Goal: Contribute content

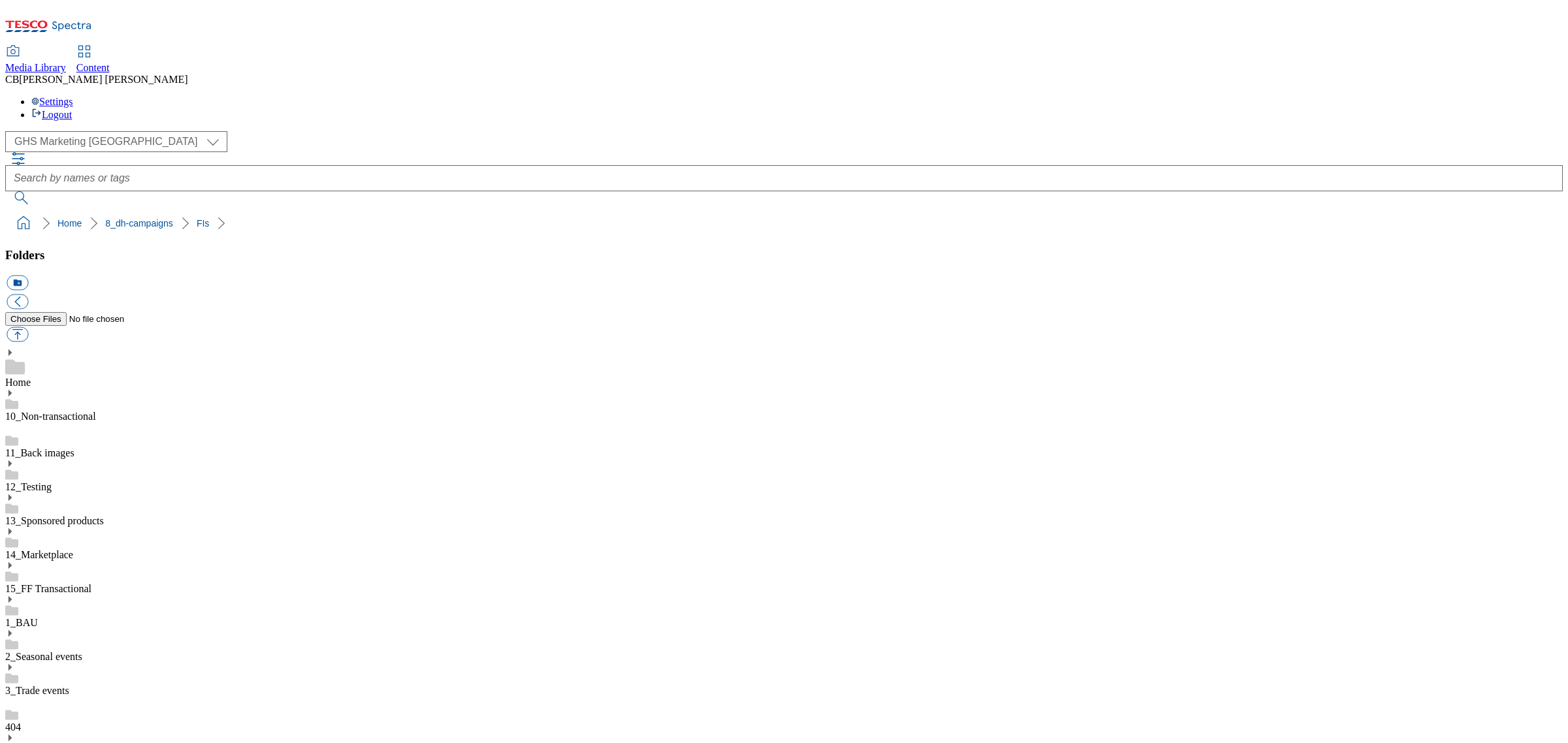
scroll to position [163, 0]
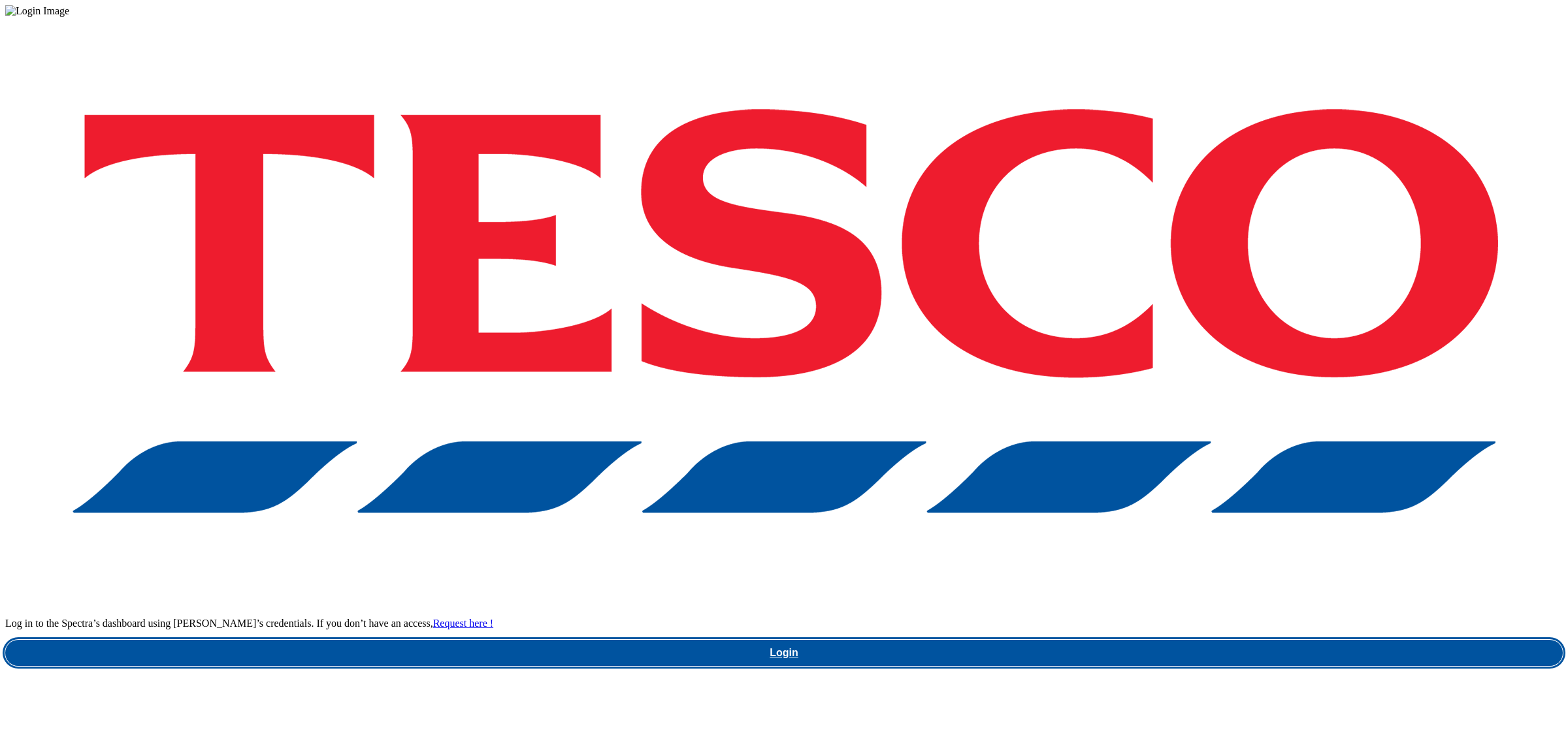
click at [1194, 640] on link "Login" at bounding box center [784, 653] width 1557 height 26
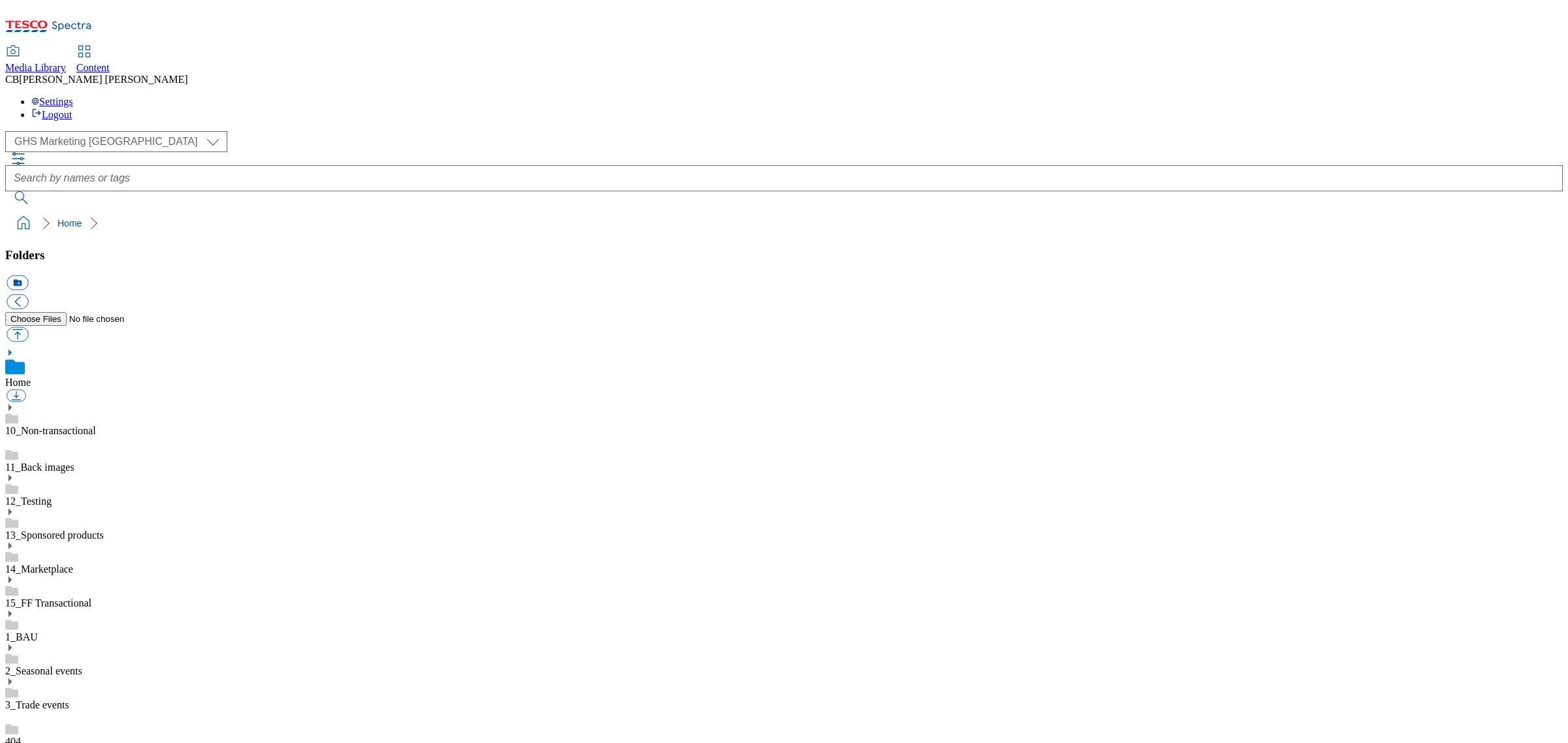
scroll to position [82, 0]
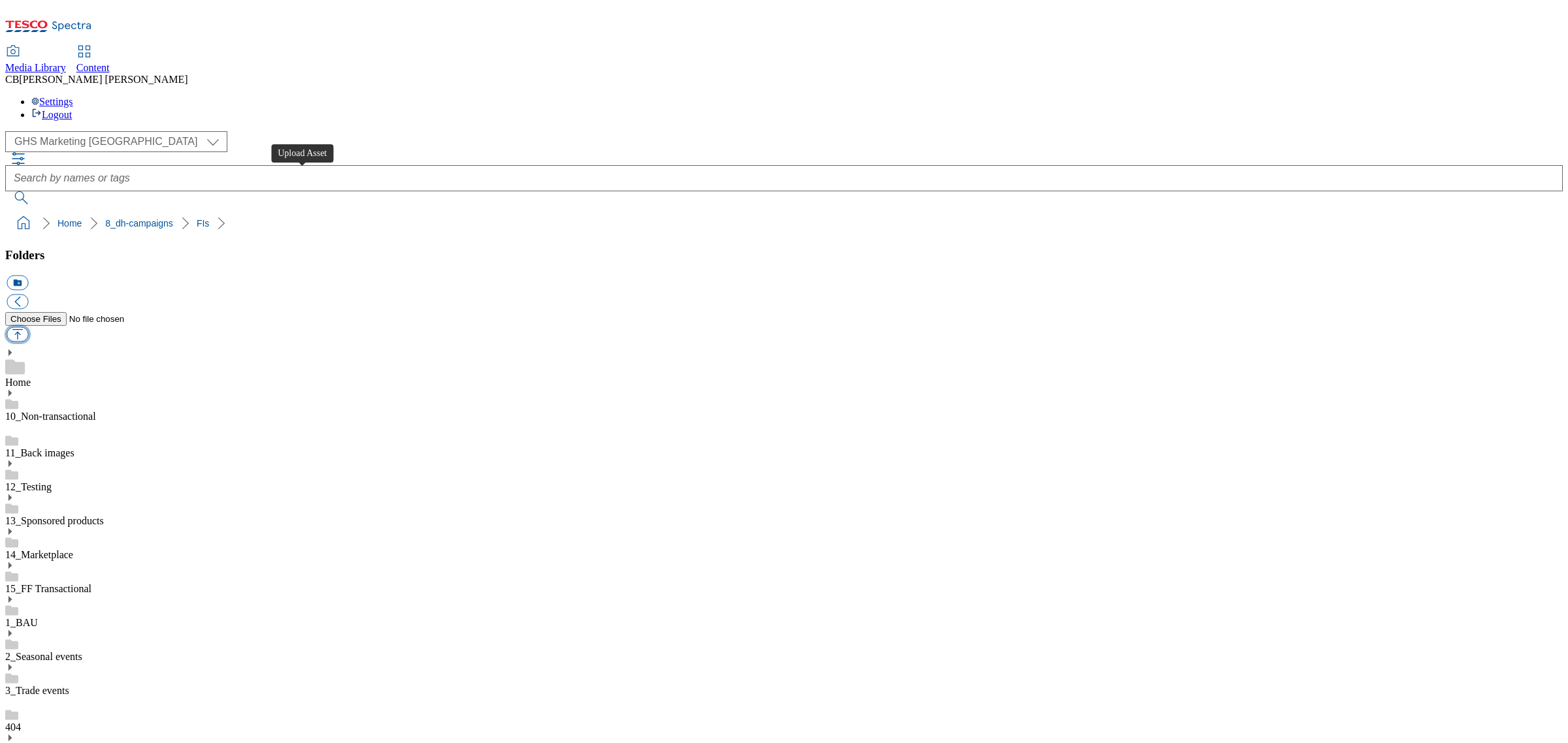
click at [28, 327] on button "button" at bounding box center [17, 334] width 22 height 15
type input "C:\fakepath\1755763366522-ad541942_ROI_Campari_LegoBrand_918x110_V1.jpg"
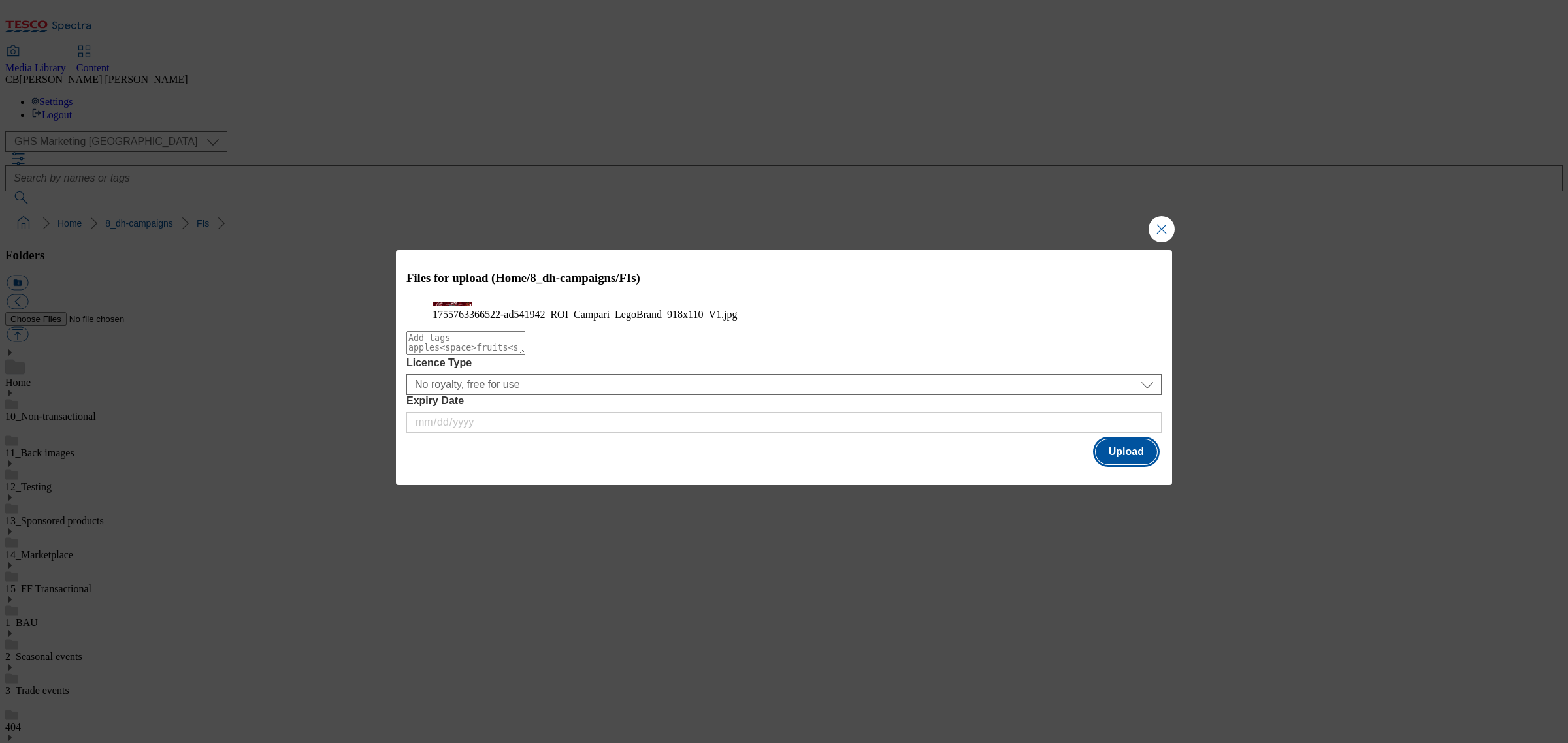
drag, startPoint x: 1132, startPoint y: 490, endPoint x: 1126, endPoint y: 486, distance: 7.2
click at [1132, 465] on button "Upload" at bounding box center [1126, 452] width 61 height 25
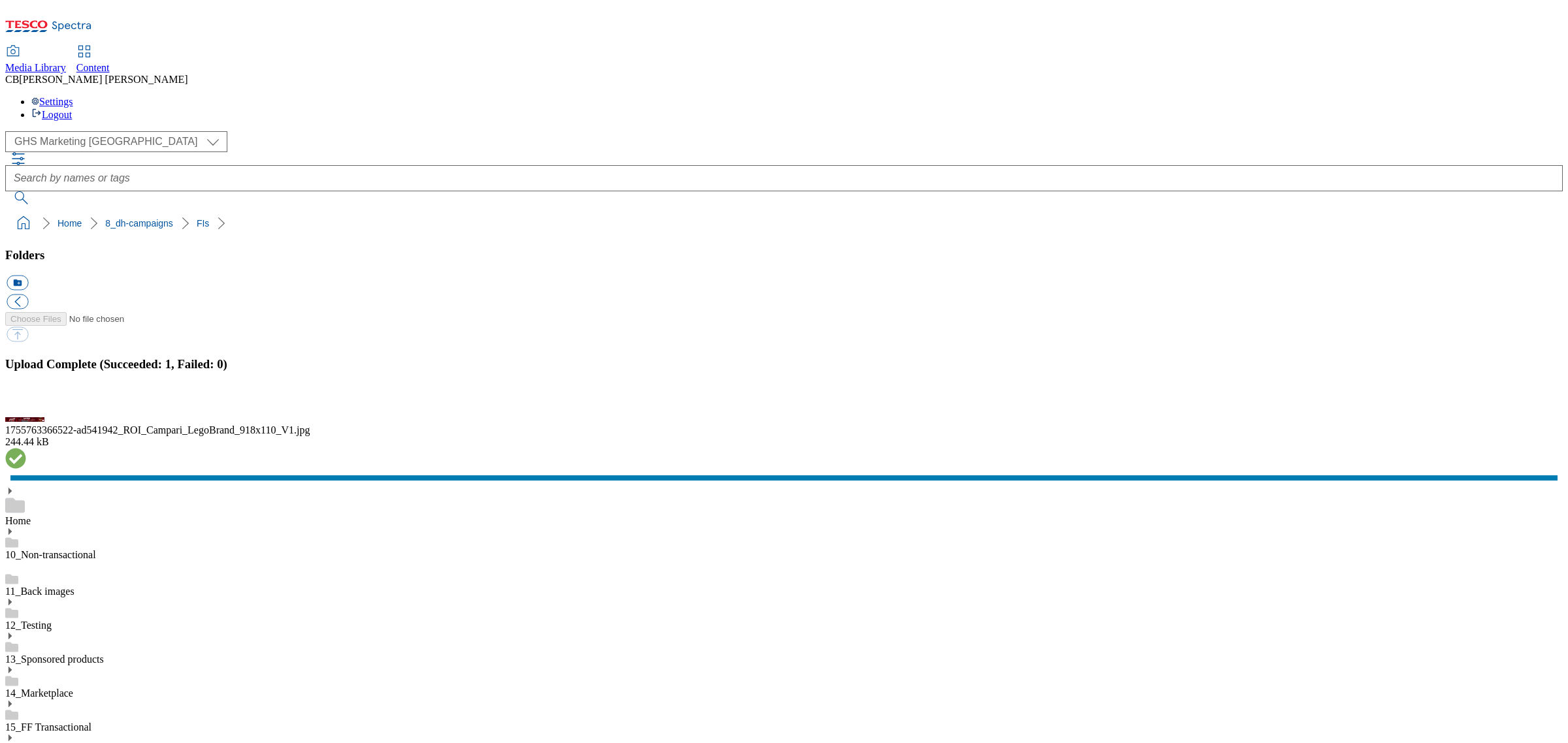
click at [26, 411] on button "button" at bounding box center [16, 405] width 20 height 13
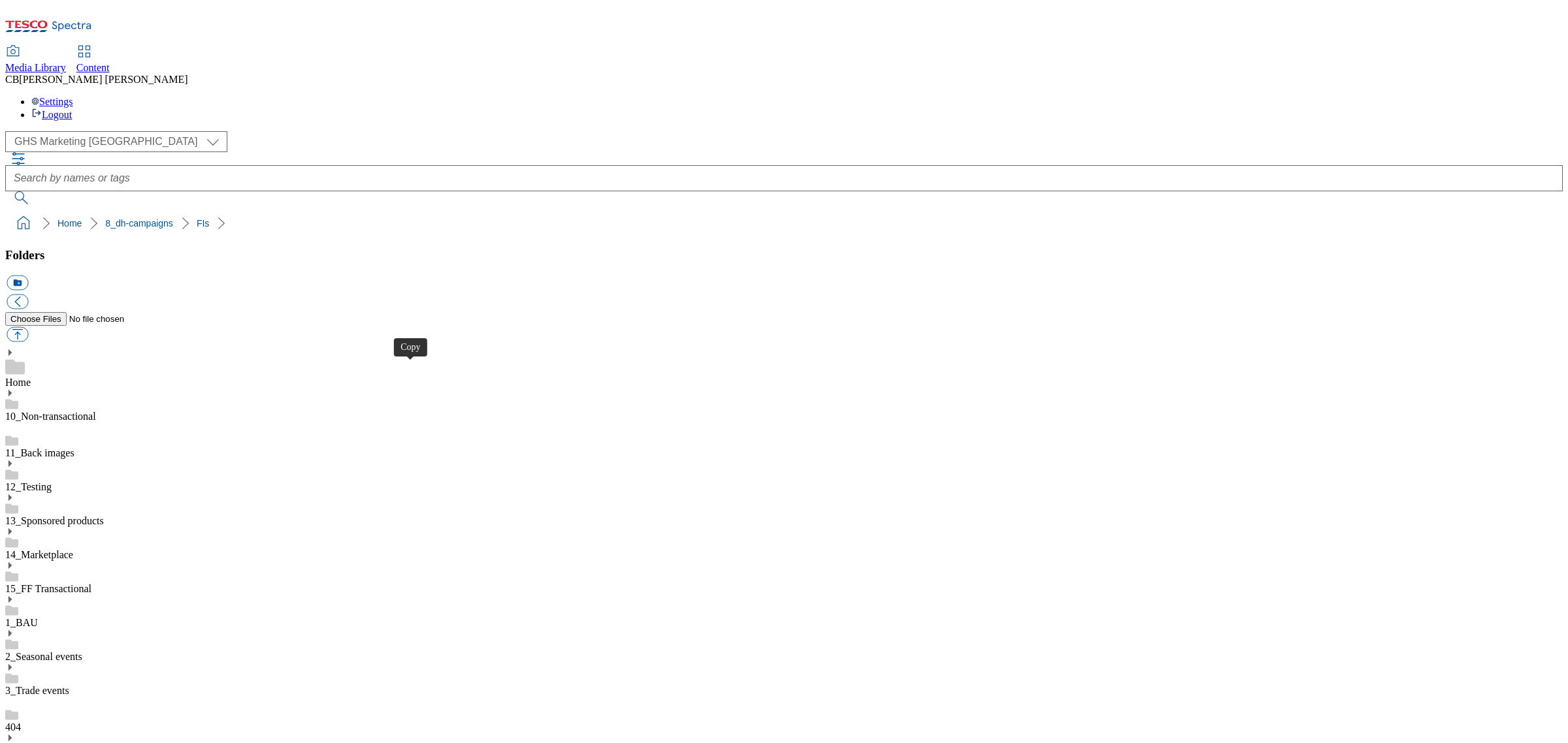
click at [28, 327] on button "button" at bounding box center [17, 334] width 22 height 15
type input "C:\fakepath\1756894719659-ad541107_Alpro_LegoBrand_2560x320_V3.jpg"
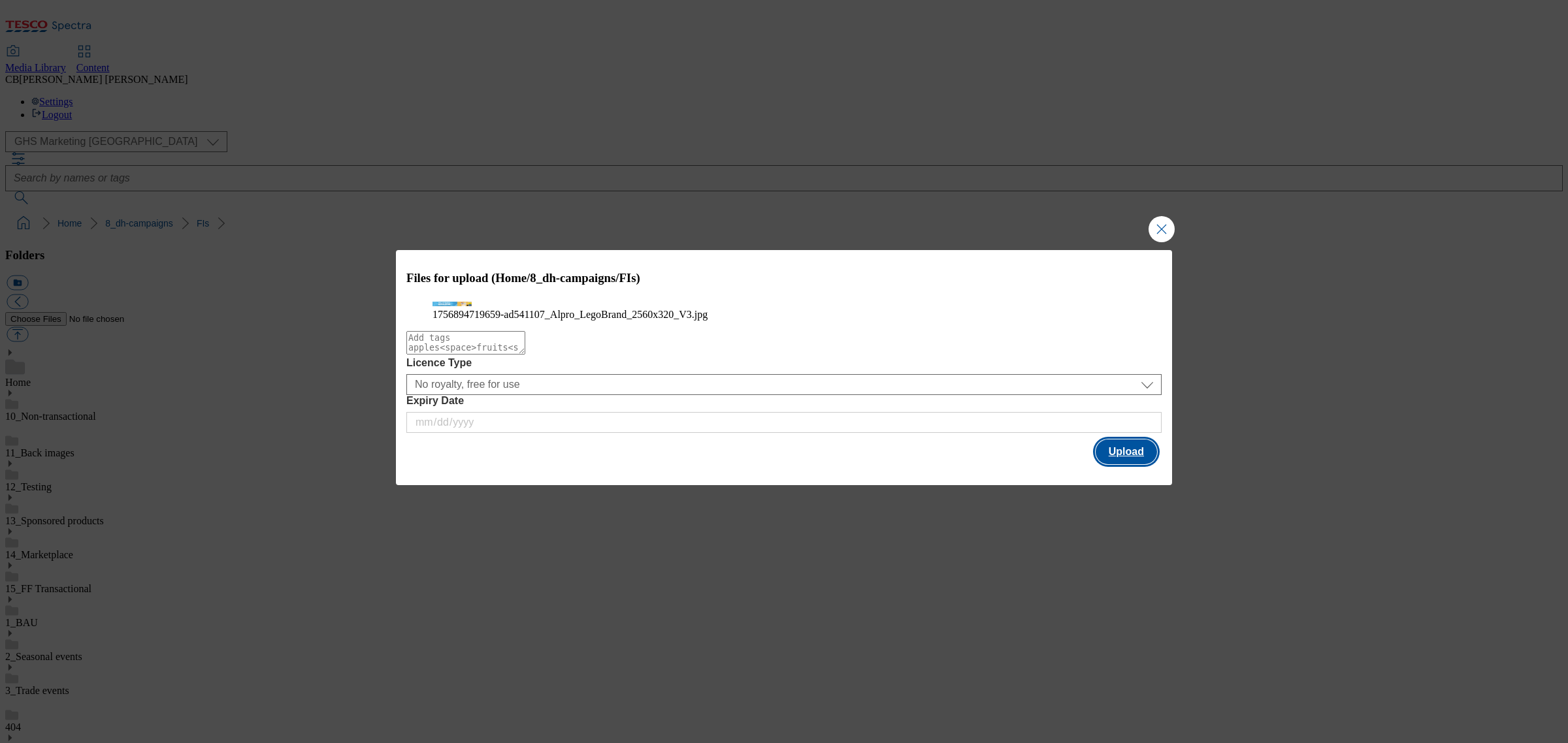
click at [1143, 465] on button "Upload" at bounding box center [1126, 452] width 61 height 25
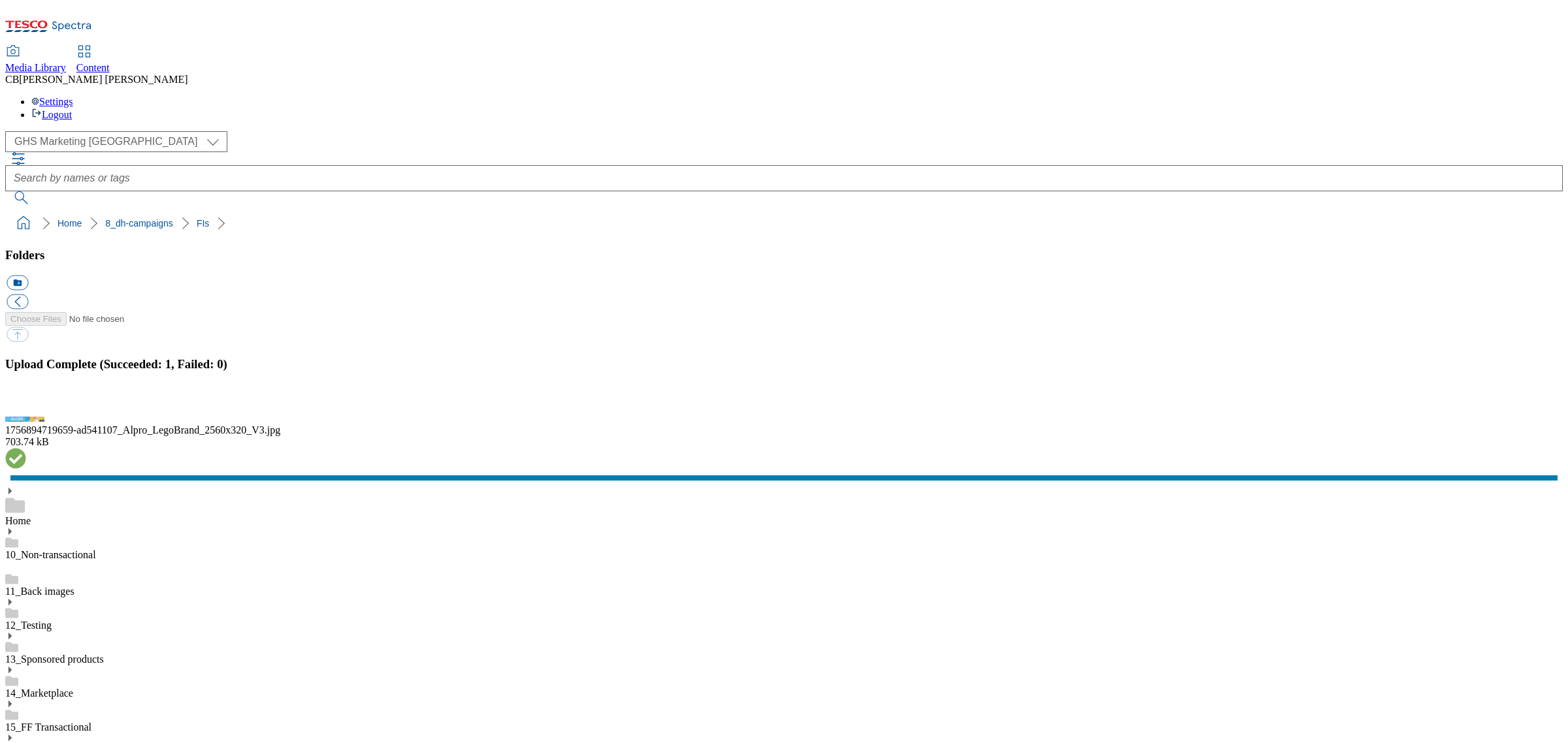
click at [26, 411] on button "button" at bounding box center [16, 405] width 20 height 13
